Goal: Task Accomplishment & Management: Use online tool/utility

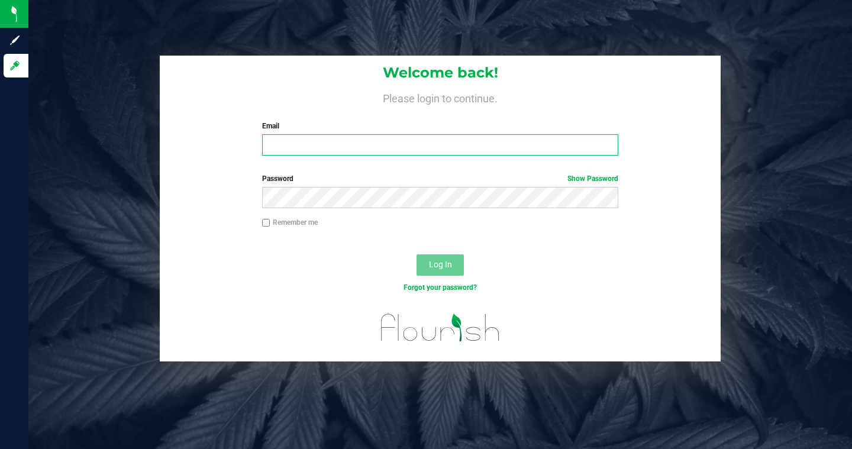
type input "[PERSON_NAME][EMAIL_ADDRESS][DOMAIN_NAME]"
click at [265, 224] on input "Remember me" at bounding box center [266, 223] width 8 height 8
checkbox input "true"
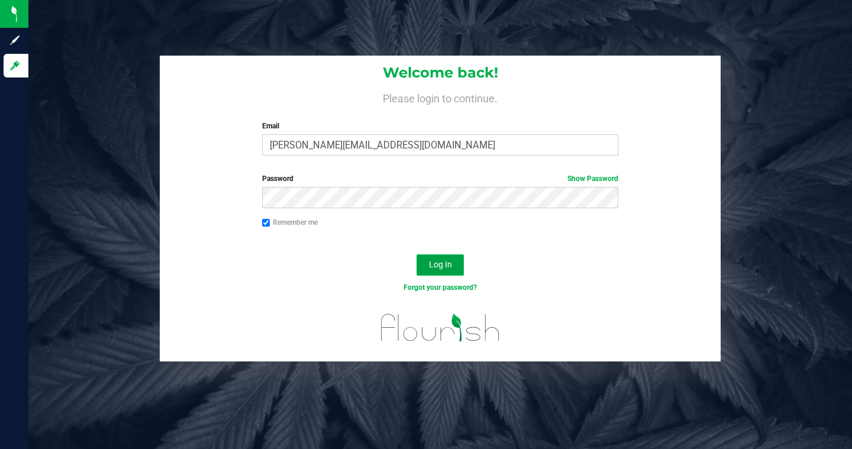
click at [458, 267] on button "Log In" at bounding box center [439, 264] width 47 height 21
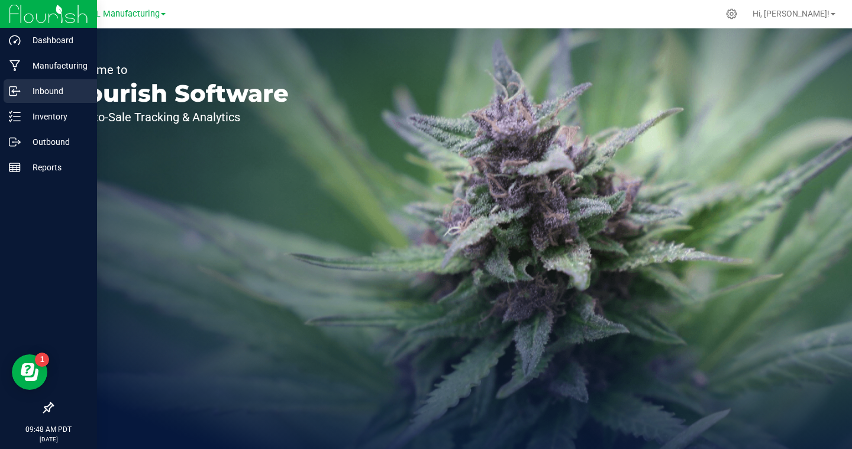
click at [17, 91] on icon at bounding box center [15, 91] width 12 height 12
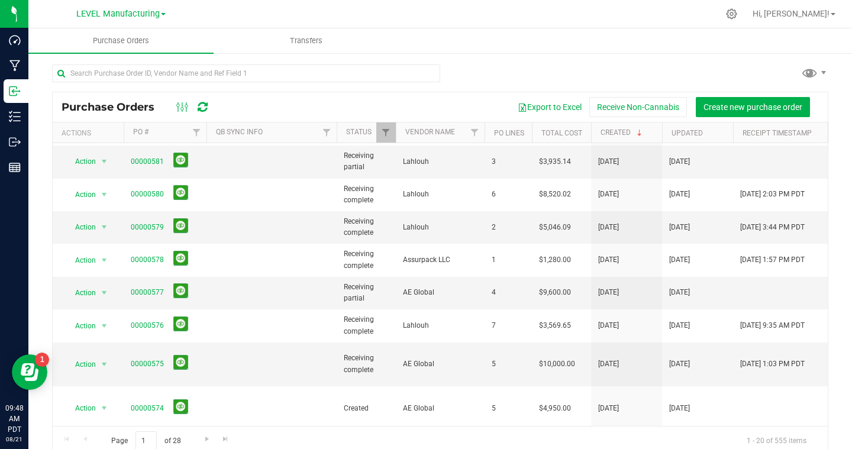
scroll to position [272, 0]
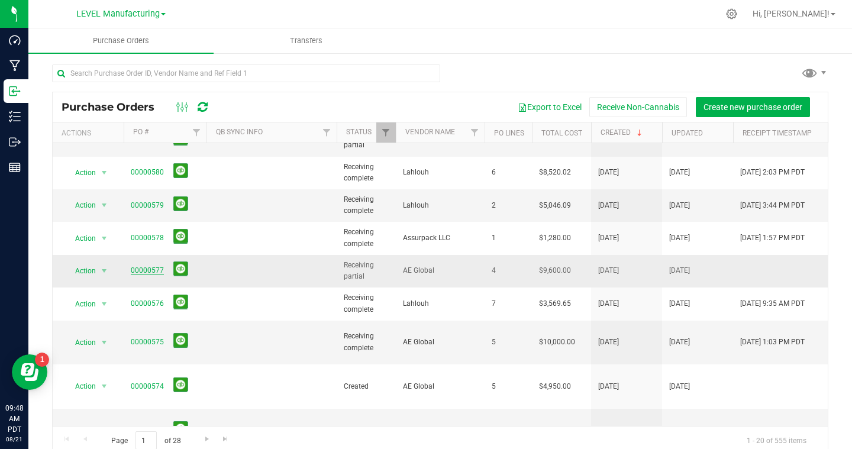
click at [156, 266] on link "00000577" at bounding box center [147, 270] width 33 height 8
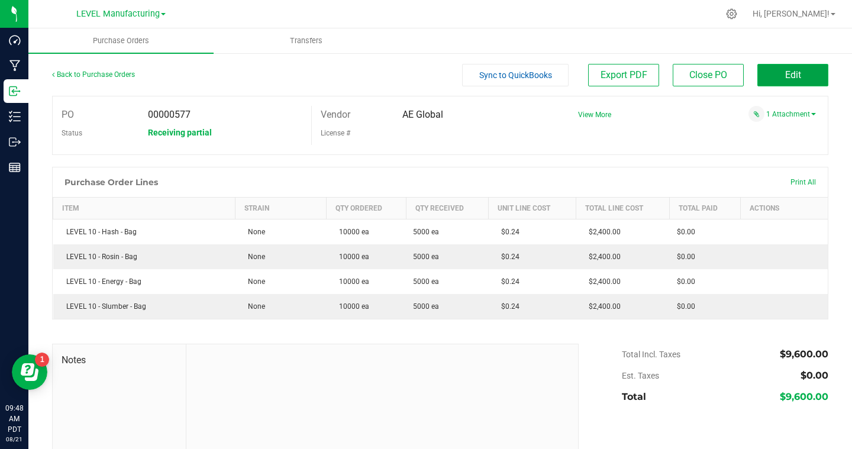
click at [777, 77] on button "Edit" at bounding box center [792, 75] width 71 height 22
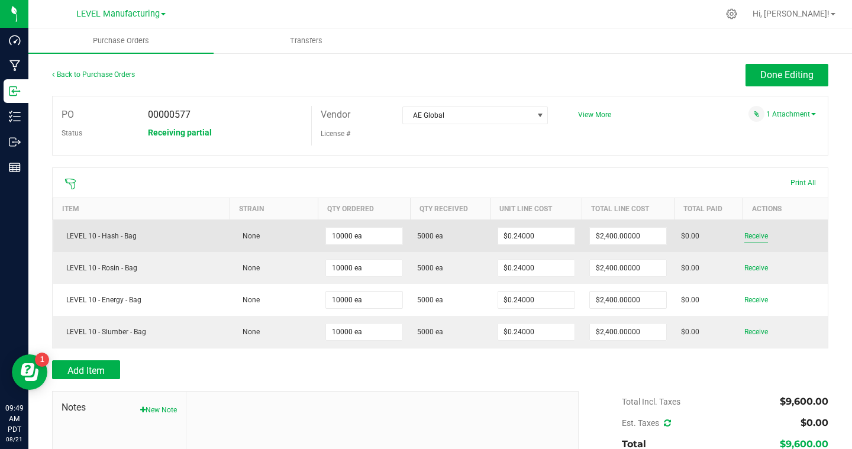
click at [762, 234] on span "Receive" at bounding box center [756, 236] width 24 height 14
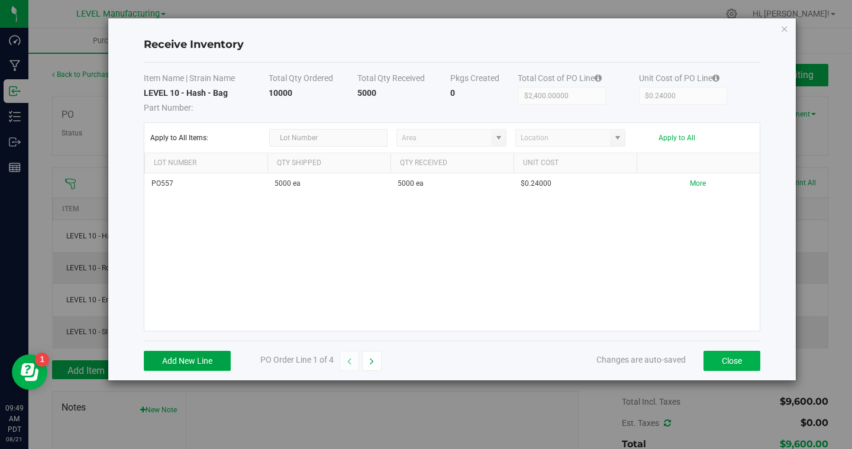
click at [202, 358] on button "Add New Line" at bounding box center [187, 361] width 87 height 20
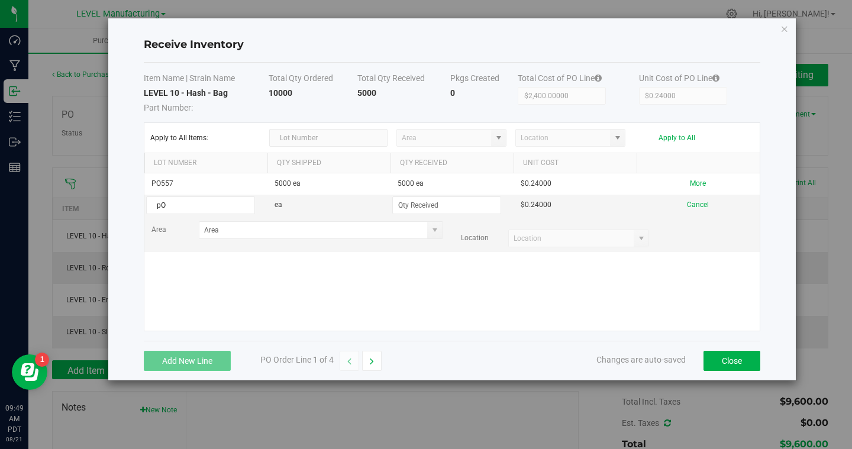
type input "p"
type input "PO-577"
click at [427, 208] on input at bounding box center [447, 205] width 108 height 17
type input "4000 ea"
click at [493, 276] on kendo-grid-list "PO557 5000 ea 5000 ea $0.24000 More PO-577 ea 4000 ea $0.24000 Cancel Area Loca…" at bounding box center [451, 251] width 615 height 157
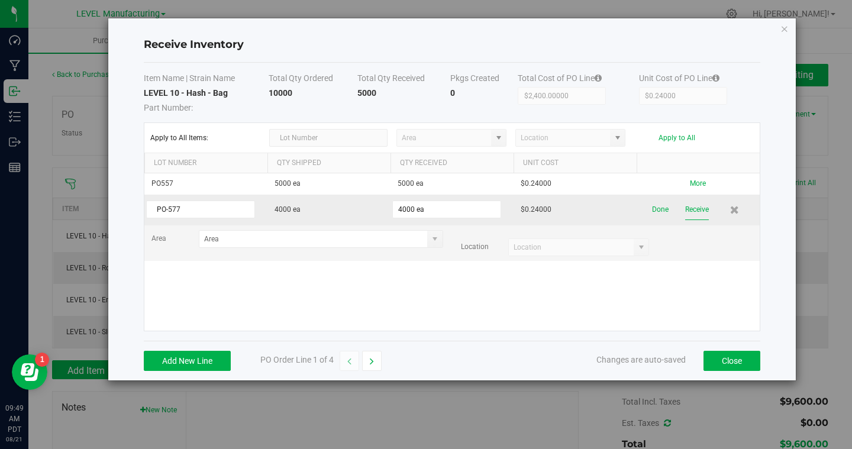
click at [693, 209] on button "Receive" at bounding box center [697, 209] width 24 height 21
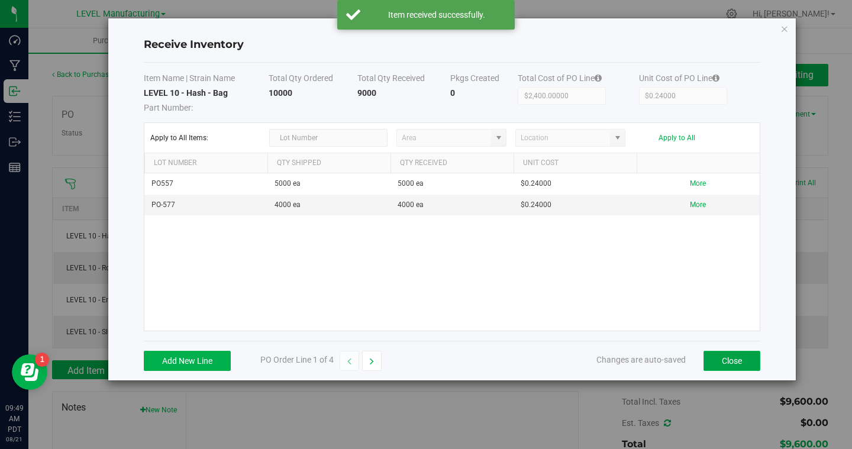
click at [727, 363] on button "Close" at bounding box center [731, 361] width 57 height 20
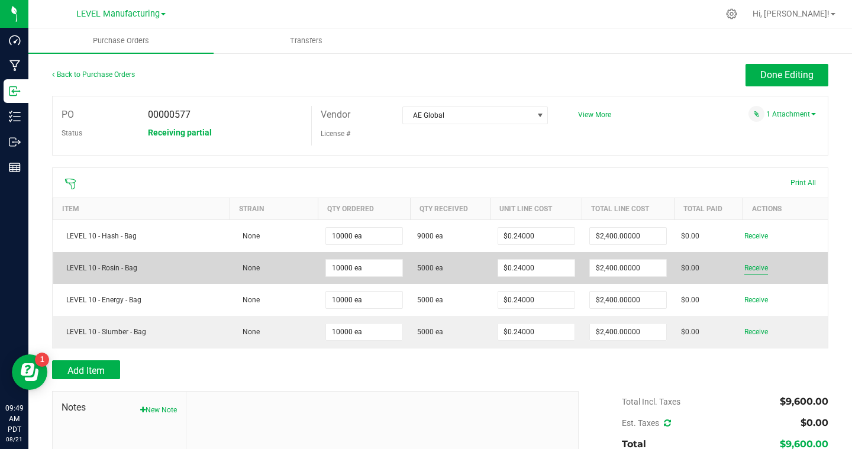
click at [752, 266] on span "Receive" at bounding box center [756, 268] width 24 height 14
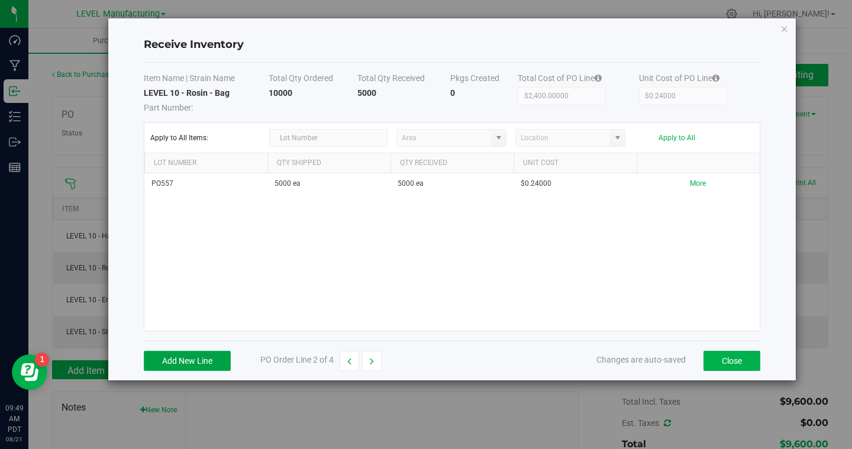
click at [207, 363] on button "Add New Line" at bounding box center [187, 361] width 87 height 20
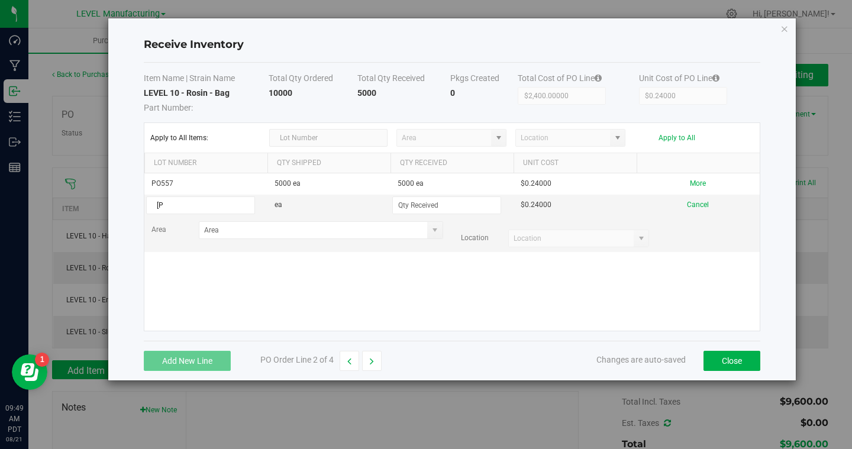
type input "["
type input "PO-577"
click at [426, 203] on input at bounding box center [447, 205] width 108 height 17
type input "5300 ea"
click at [522, 299] on kendo-grid-list "PO557 5000 ea 5000 ea $0.24000 More PO-577 ea 5300 ea $0.24000 Cancel Area Loca…" at bounding box center [451, 251] width 615 height 157
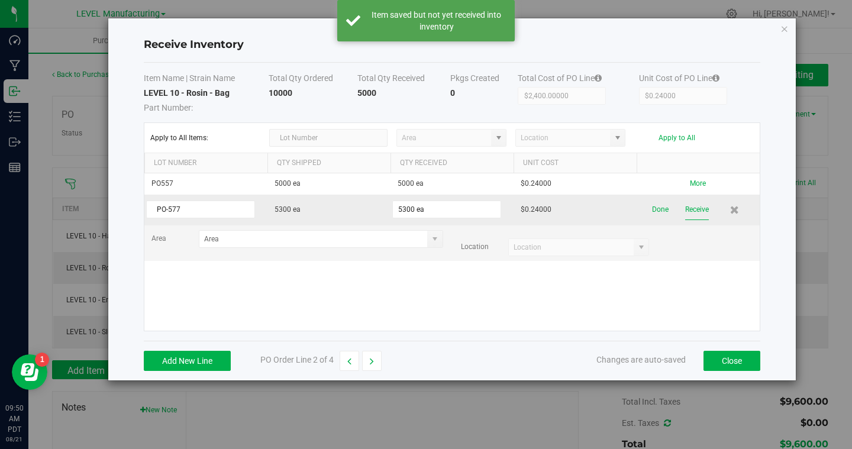
click at [692, 214] on button "Receive" at bounding box center [697, 209] width 24 height 21
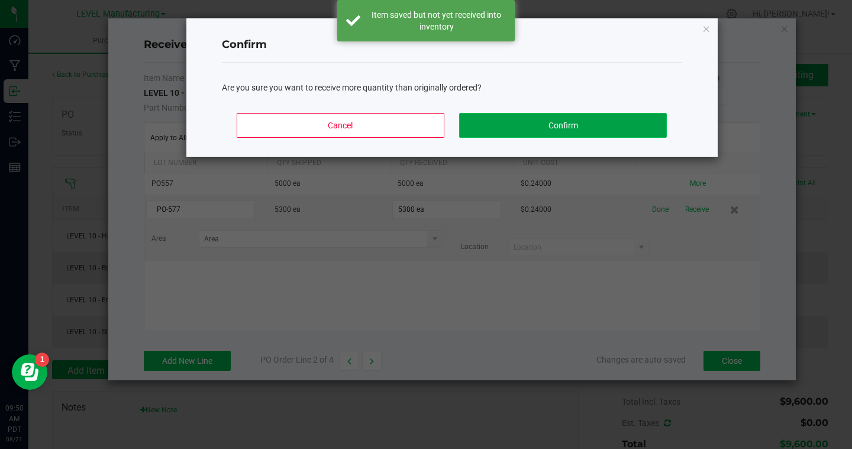
click at [547, 127] on button "Confirm" at bounding box center [562, 125] width 207 height 25
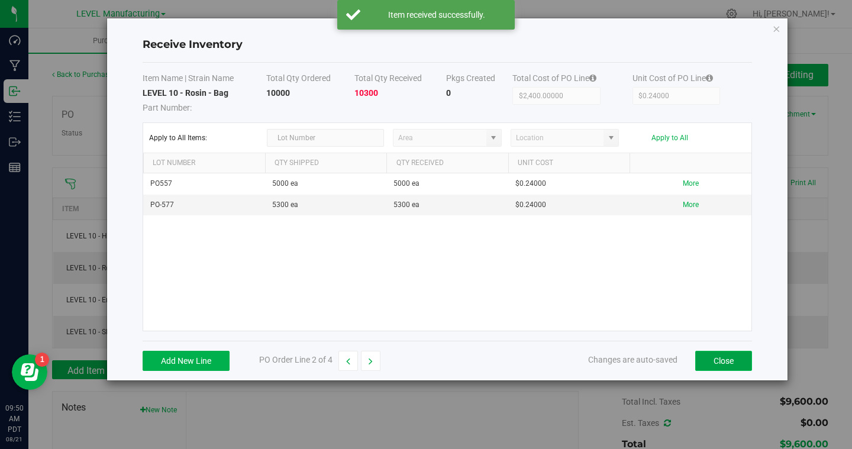
click at [723, 359] on button "Close" at bounding box center [723, 361] width 57 height 20
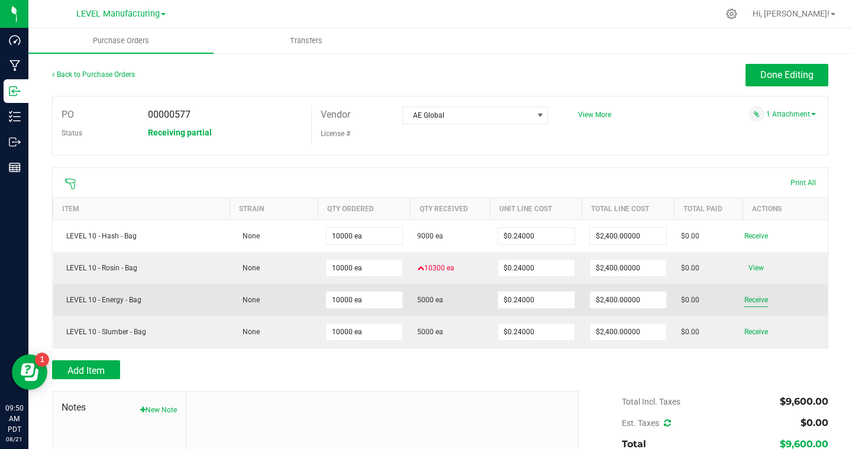
click at [754, 303] on span "Receive" at bounding box center [756, 300] width 24 height 14
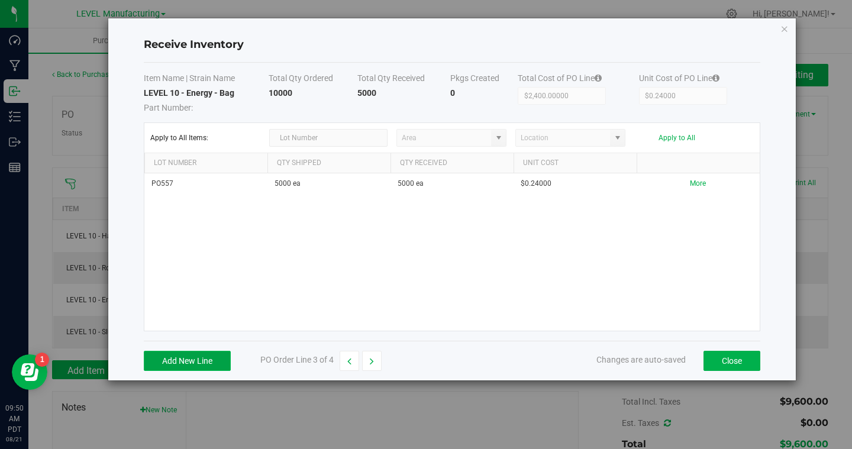
click at [211, 360] on button "Add New Line" at bounding box center [187, 361] width 87 height 20
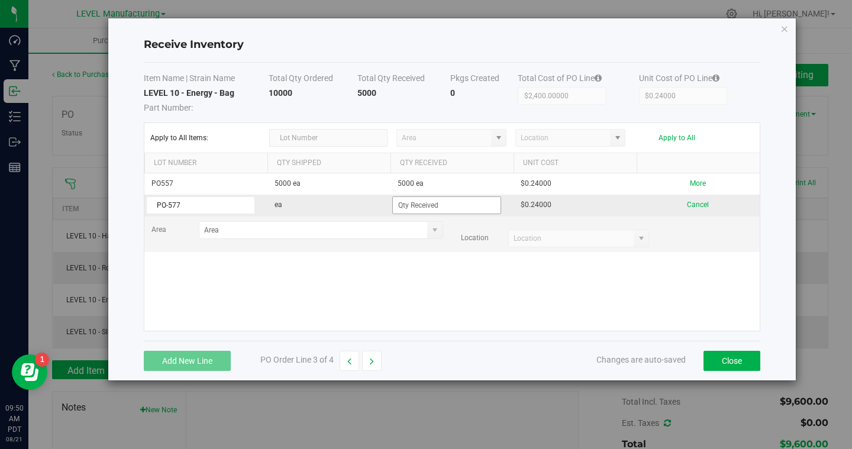
type input "PO-577"
click at [454, 206] on input at bounding box center [447, 205] width 108 height 17
type input "5700 ea"
click at [641, 307] on kendo-grid-list "PO557 5000 ea 5000 ea $0.24000 More PO-577 ea 5700 ea $0.24000 Cancel Area Loca…" at bounding box center [451, 251] width 615 height 157
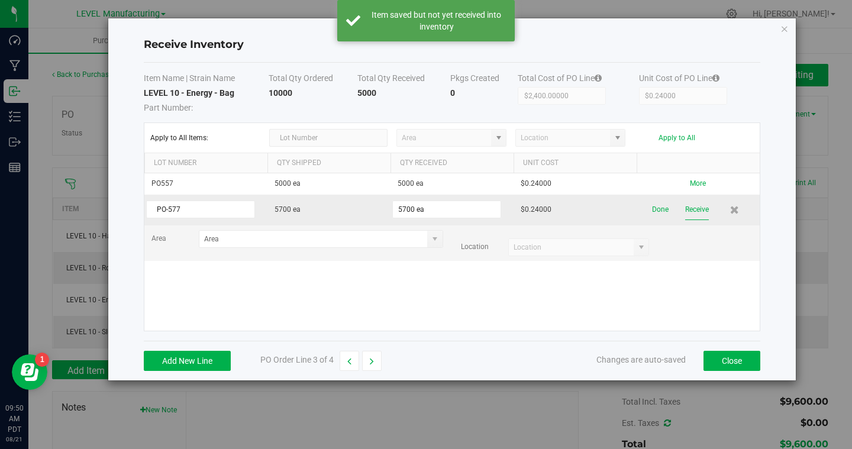
click at [701, 206] on button "Receive" at bounding box center [697, 209] width 24 height 21
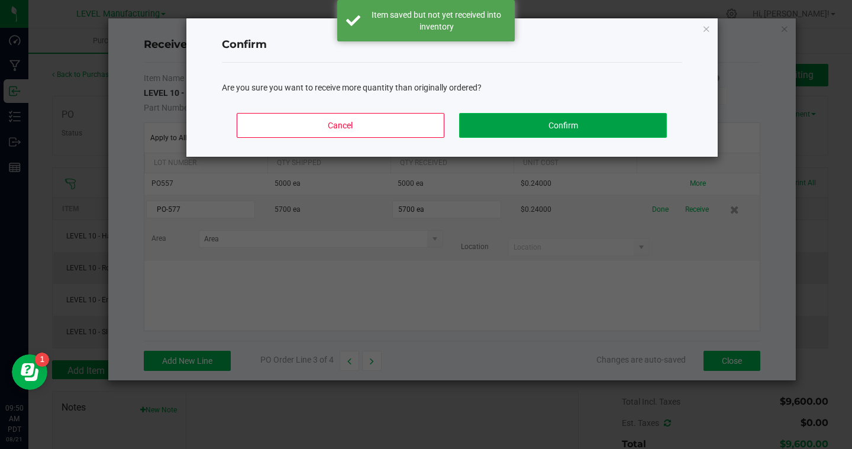
click at [610, 122] on button "Confirm" at bounding box center [562, 125] width 207 height 25
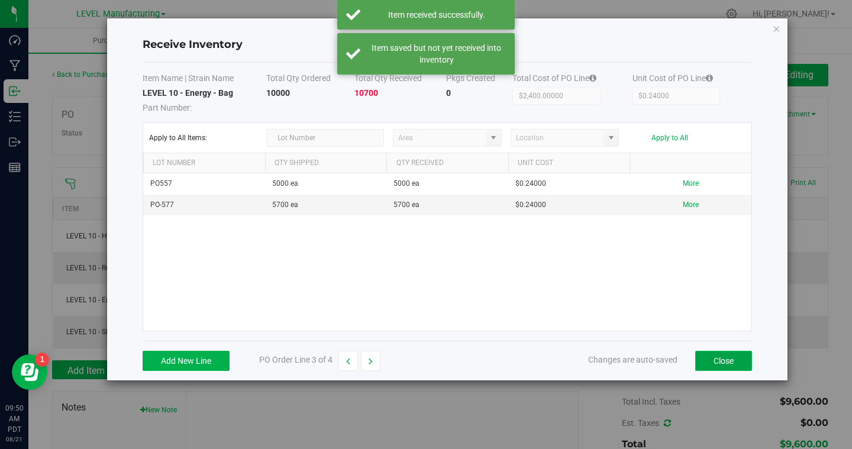
click at [722, 361] on button "Close" at bounding box center [723, 361] width 57 height 20
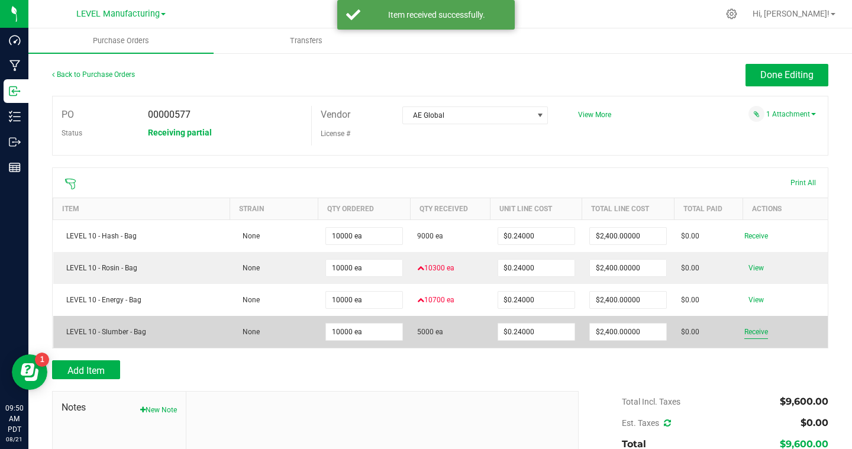
click at [763, 331] on span "Receive" at bounding box center [756, 332] width 24 height 14
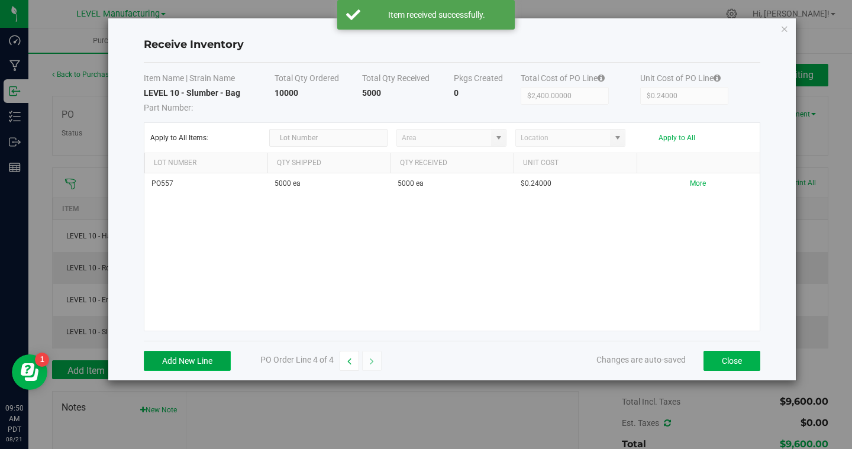
click at [182, 359] on button "Add New Line" at bounding box center [187, 361] width 87 height 20
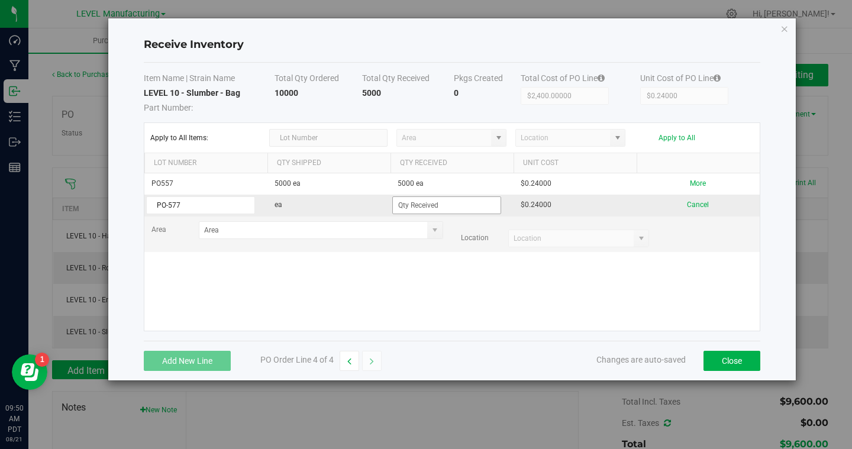
type input "PO-577"
click at [419, 212] on input at bounding box center [447, 205] width 108 height 17
type input "4000 ea"
click at [626, 300] on kendo-grid-list "PO557 5000 ea 5000 ea $0.24000 More PO-577 ea 4000 ea $0.24000 Cancel Area Loca…" at bounding box center [451, 251] width 615 height 157
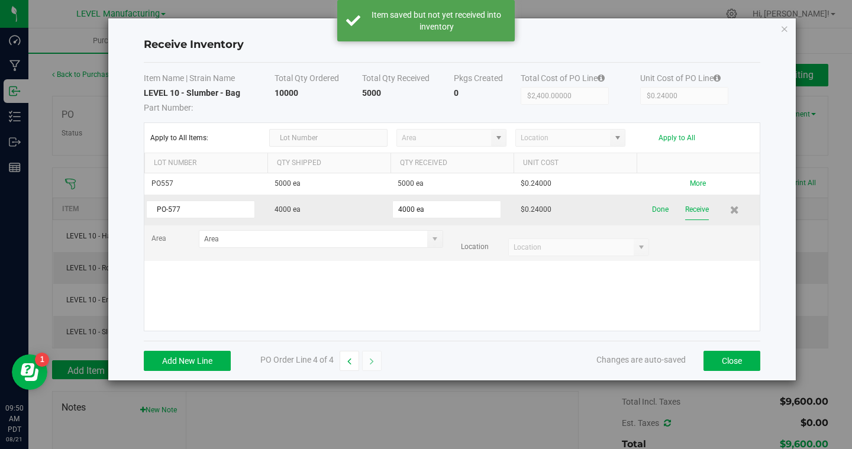
click at [700, 212] on button "Receive" at bounding box center [697, 209] width 24 height 21
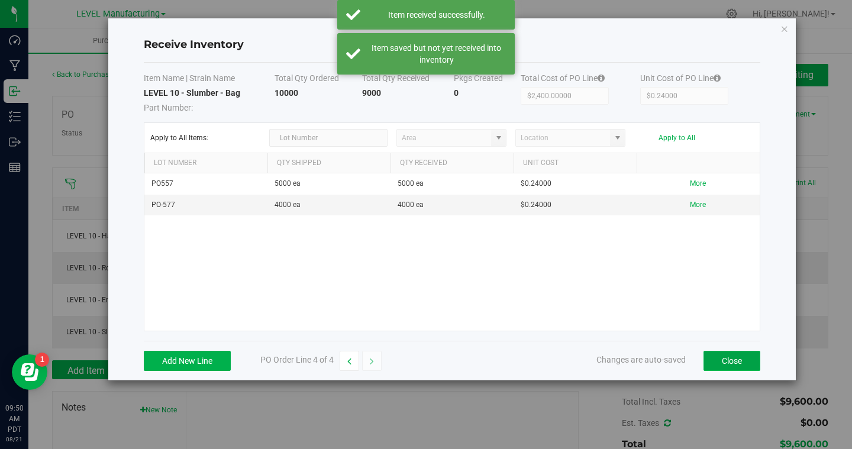
click at [742, 353] on button "Close" at bounding box center [731, 361] width 57 height 20
